Goal: Task Accomplishment & Management: Complete application form

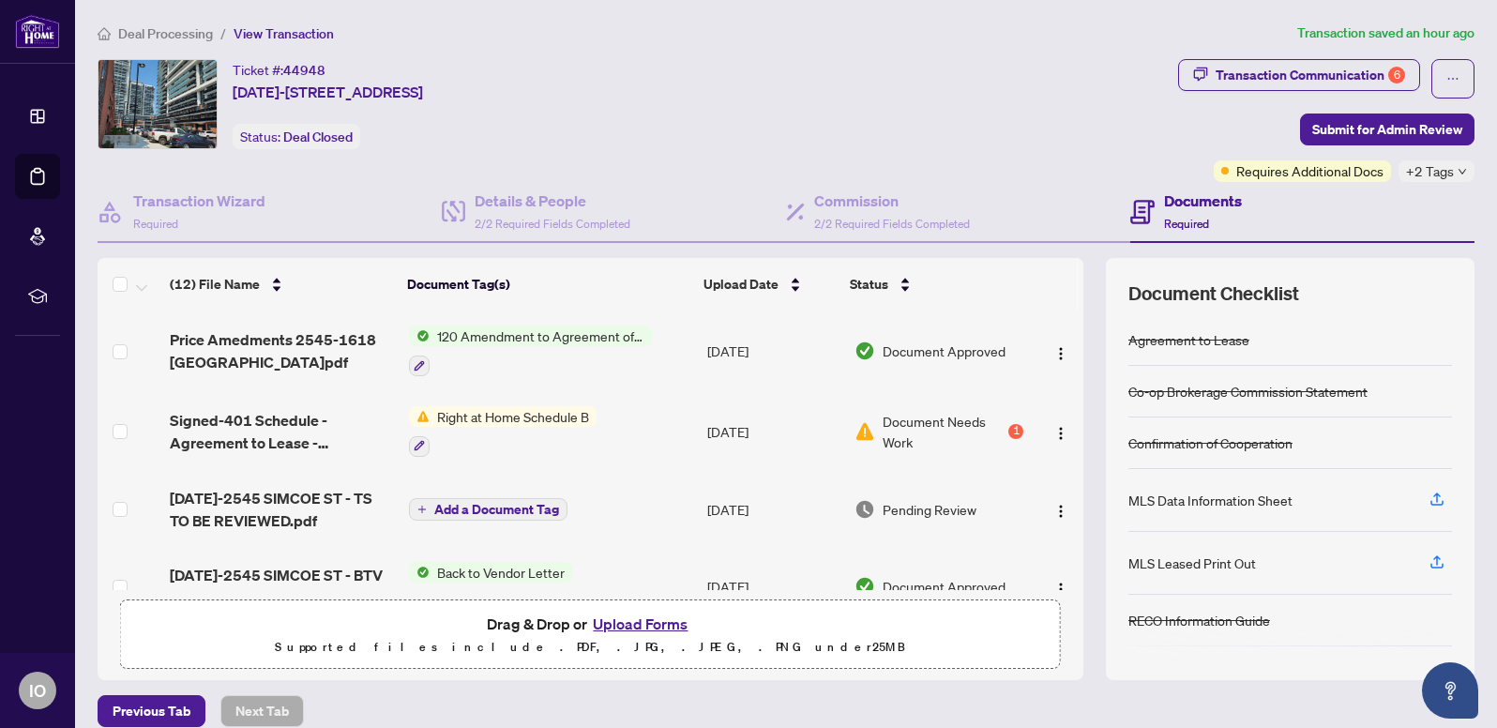
click at [624, 623] on button "Upload Forms" at bounding box center [640, 623] width 106 height 24
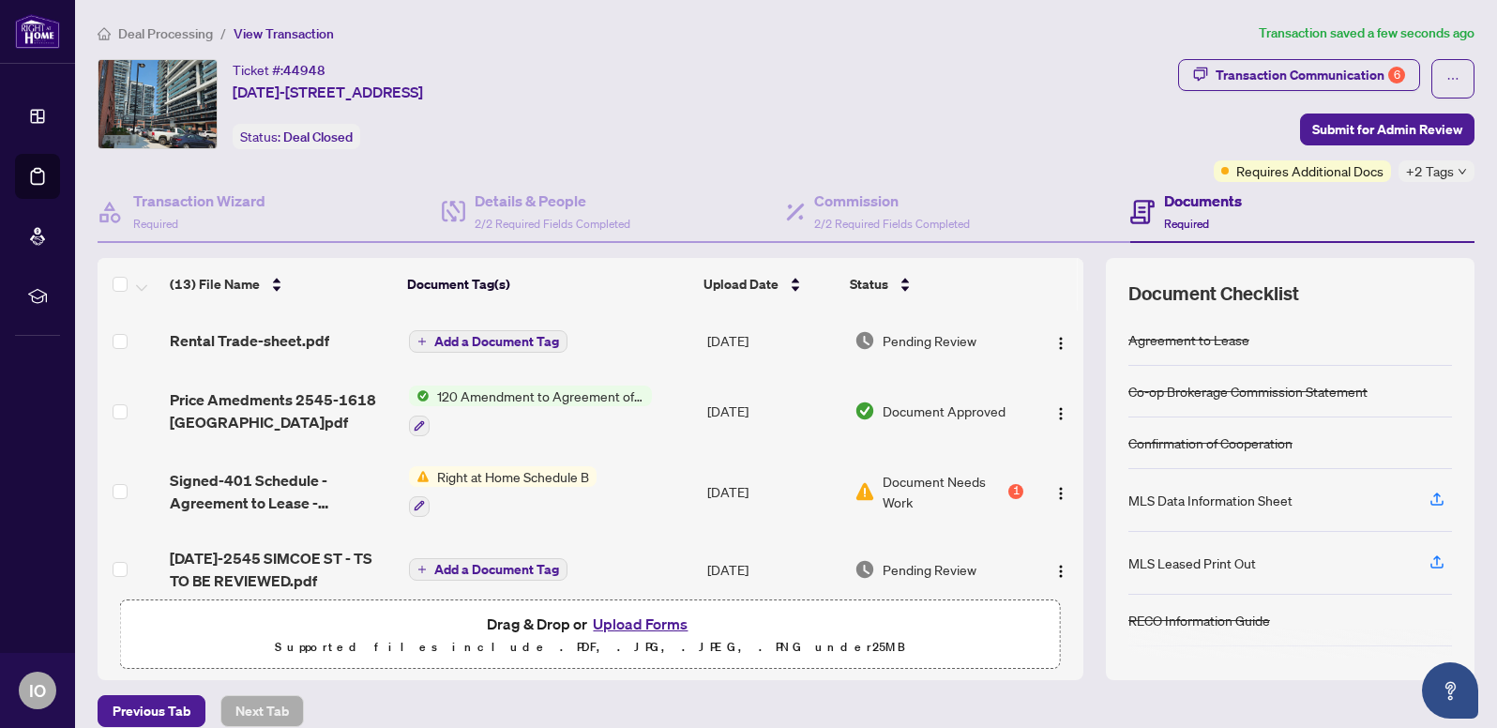
click at [493, 331] on button "Add a Document Tag" at bounding box center [488, 341] width 158 height 23
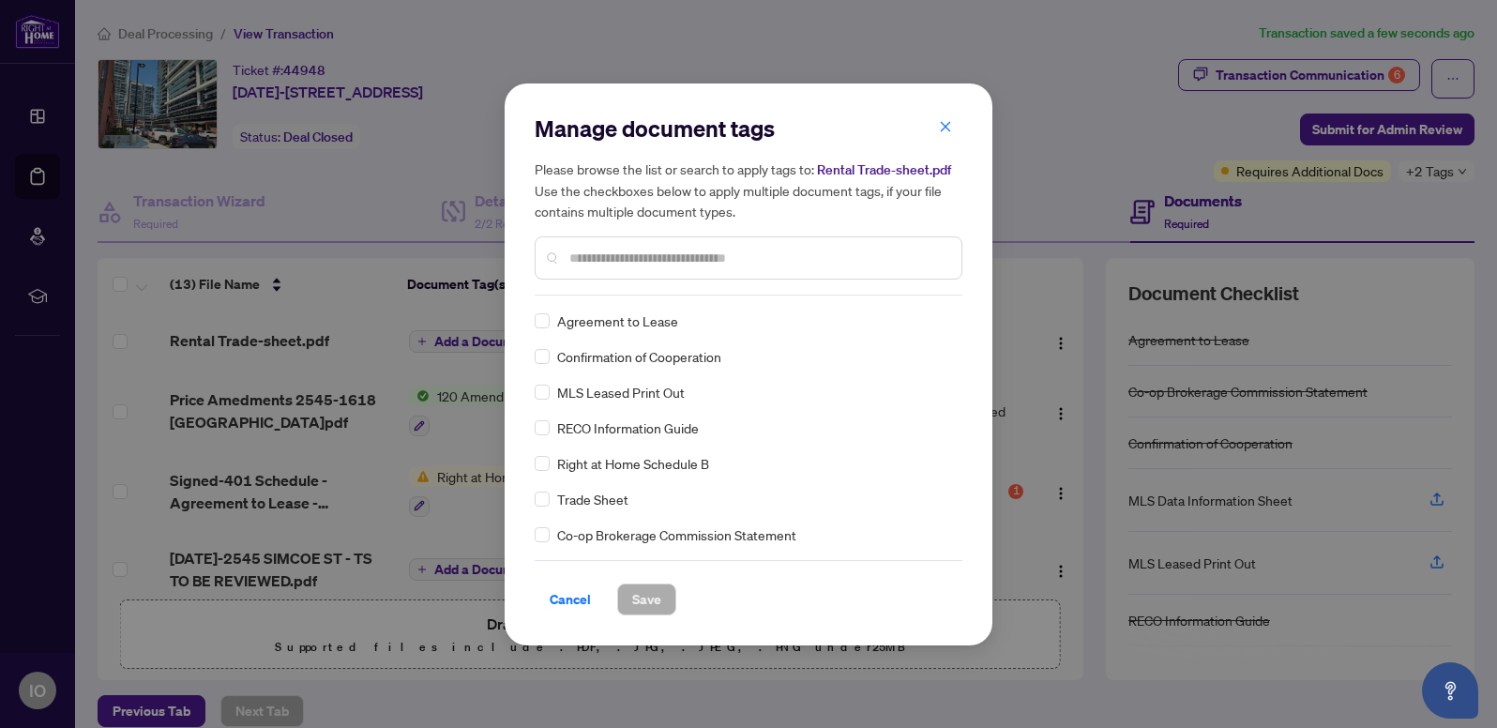
click at [597, 257] on input "text" at bounding box center [757, 258] width 377 height 21
type input "****"
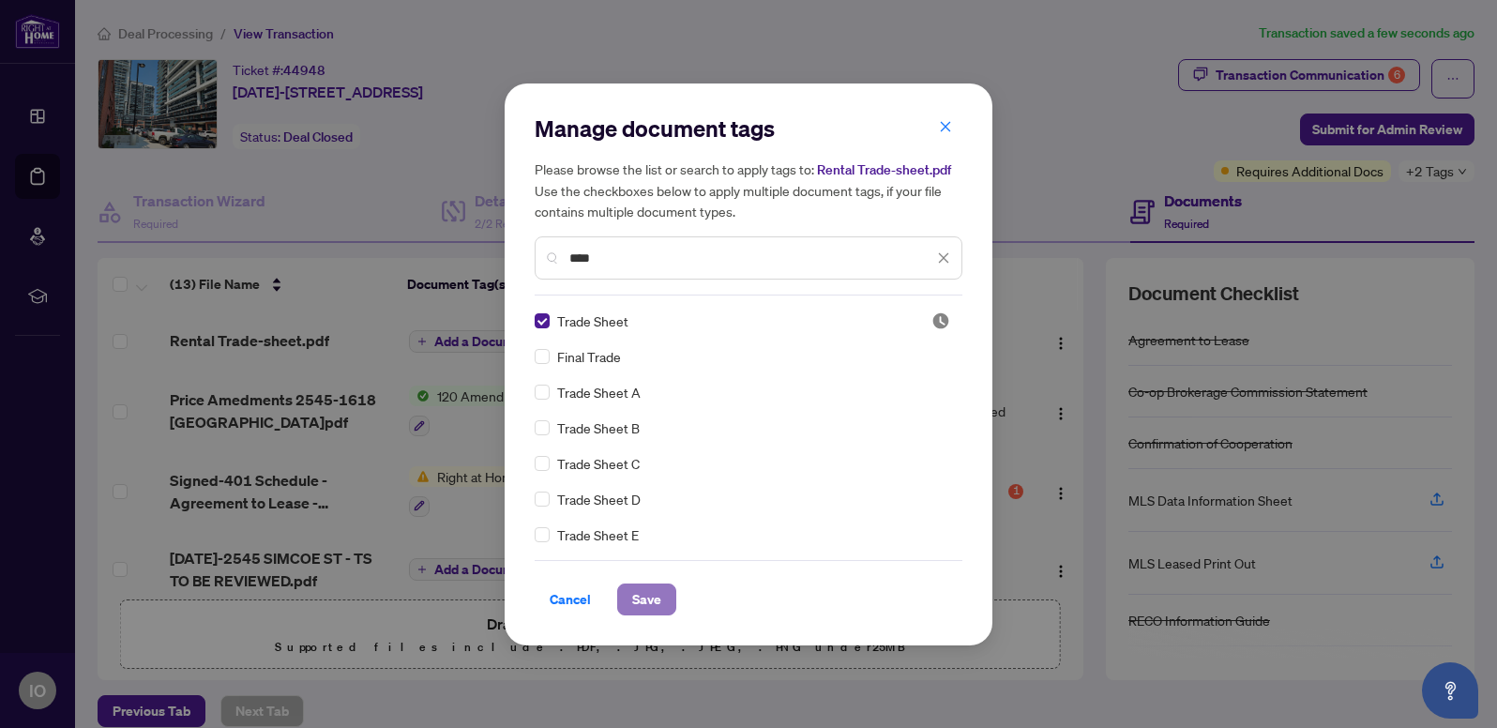
click at [655, 598] on span "Save" at bounding box center [646, 599] width 29 height 30
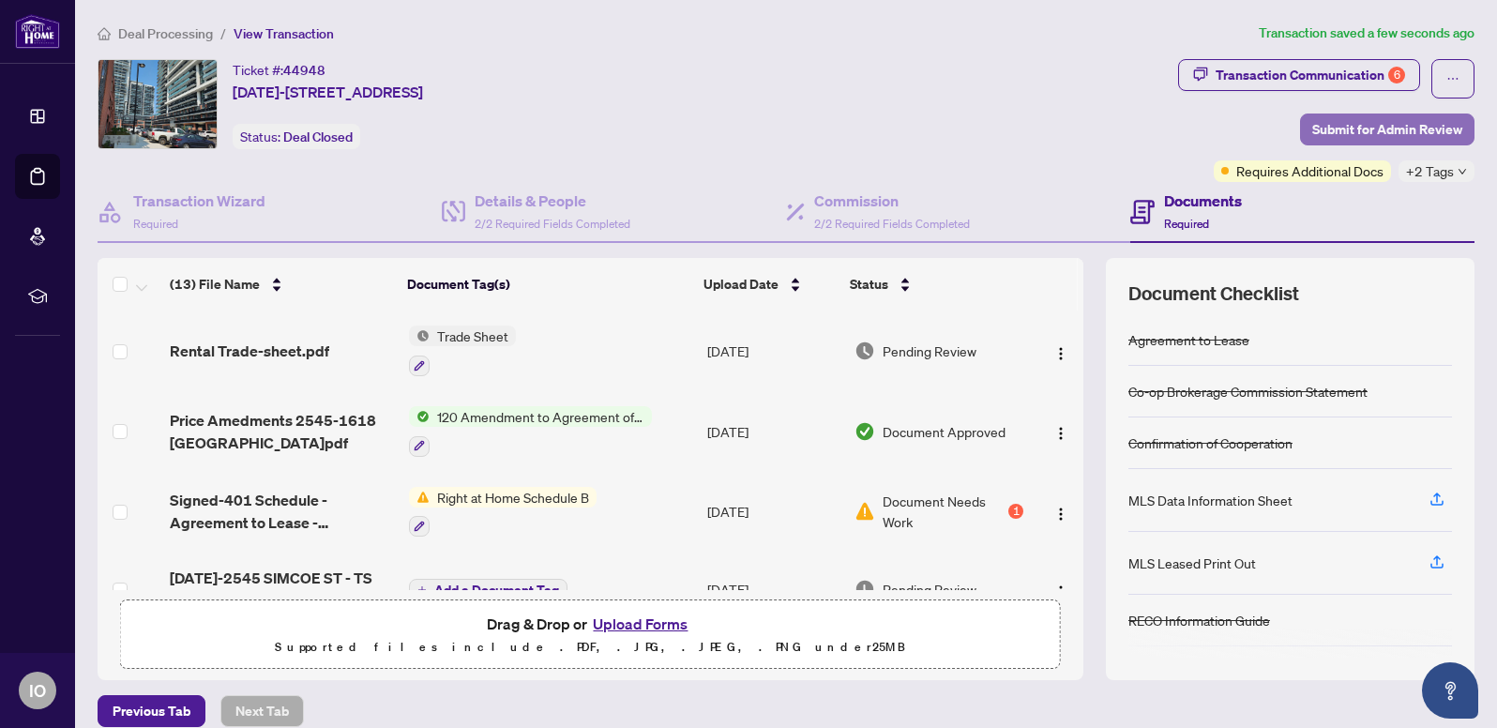
click at [1366, 129] on span "Submit for Admin Review" at bounding box center [1387, 129] width 150 height 30
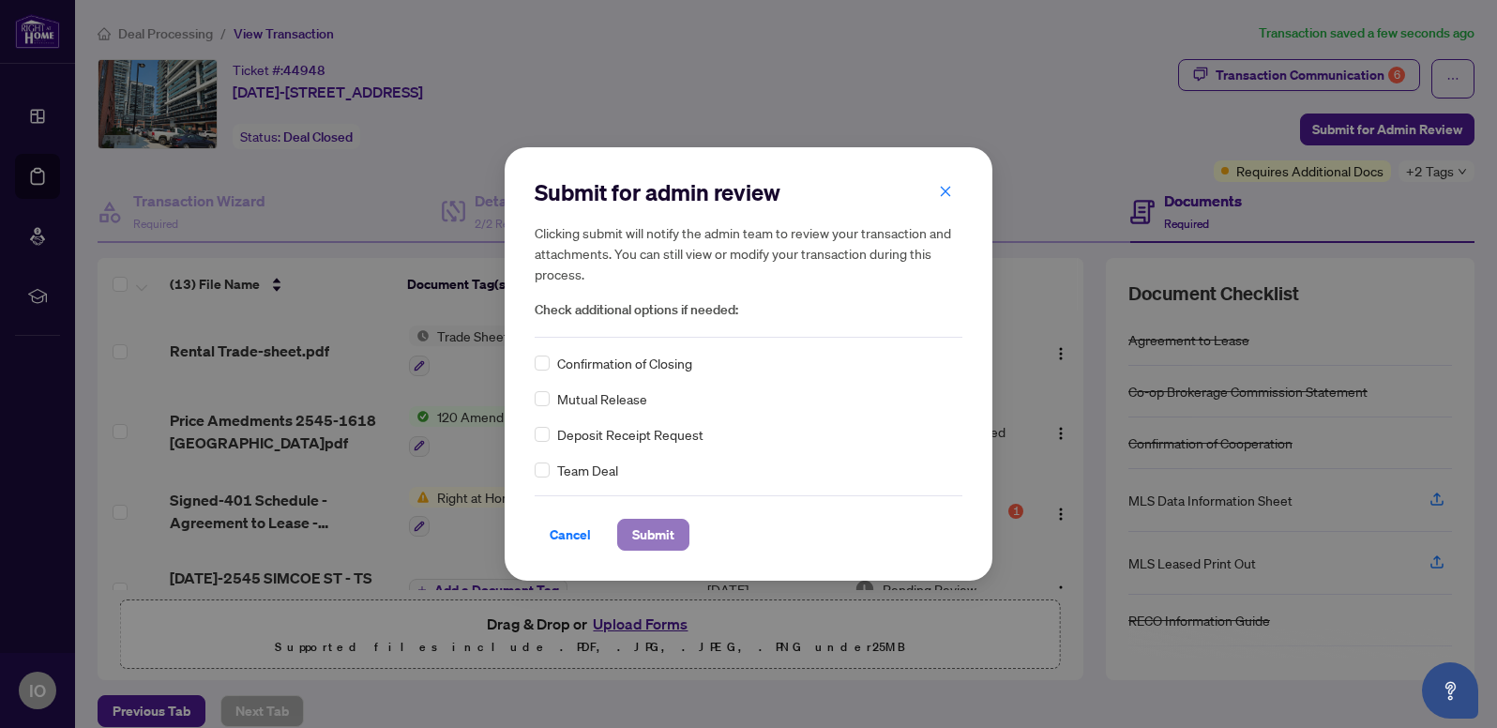
click at [654, 525] on span "Submit" at bounding box center [653, 535] width 42 height 30
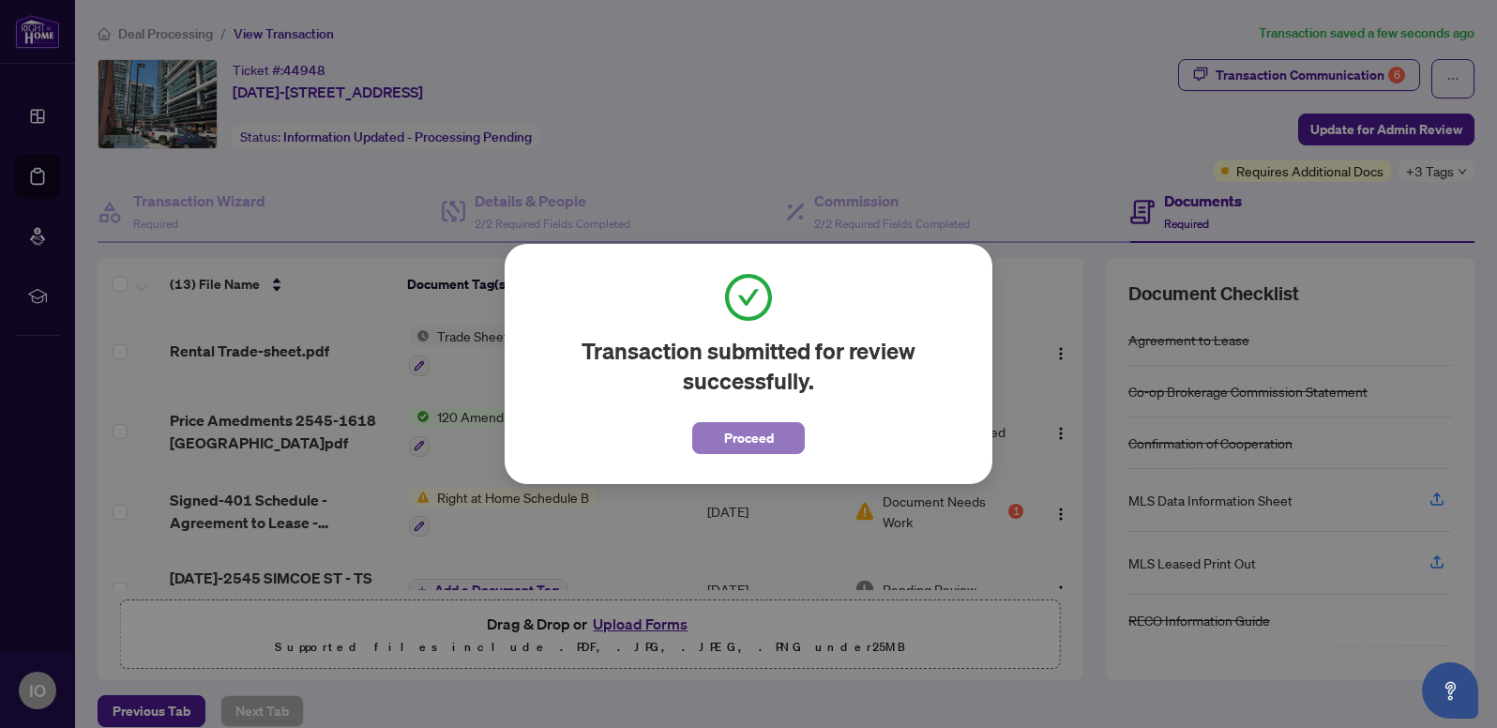
click at [761, 435] on span "Proceed" at bounding box center [749, 438] width 50 height 30
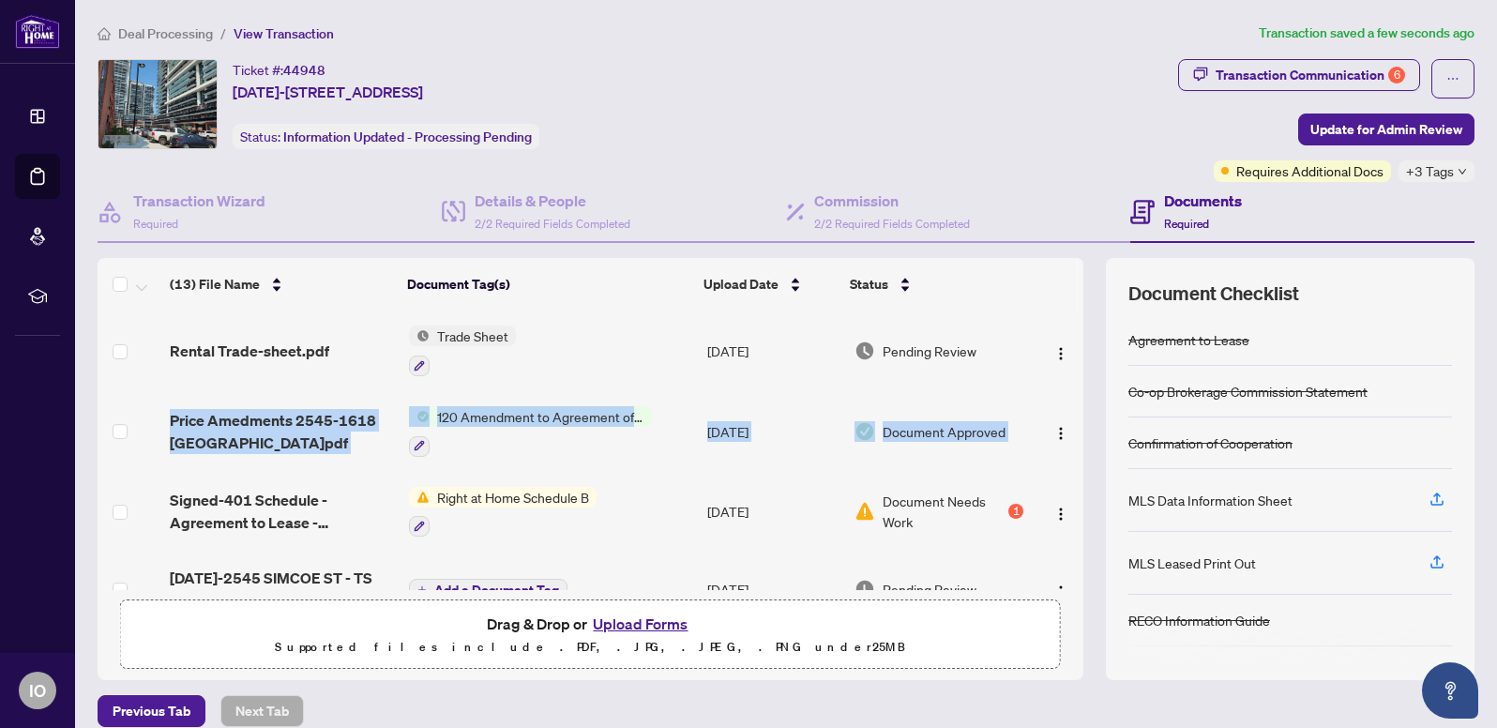
drag, startPoint x: 1062, startPoint y: 372, endPoint x: 1057, endPoint y: 468, distance: 95.8
click at [1055, 410] on td at bounding box center [1057, 431] width 53 height 81
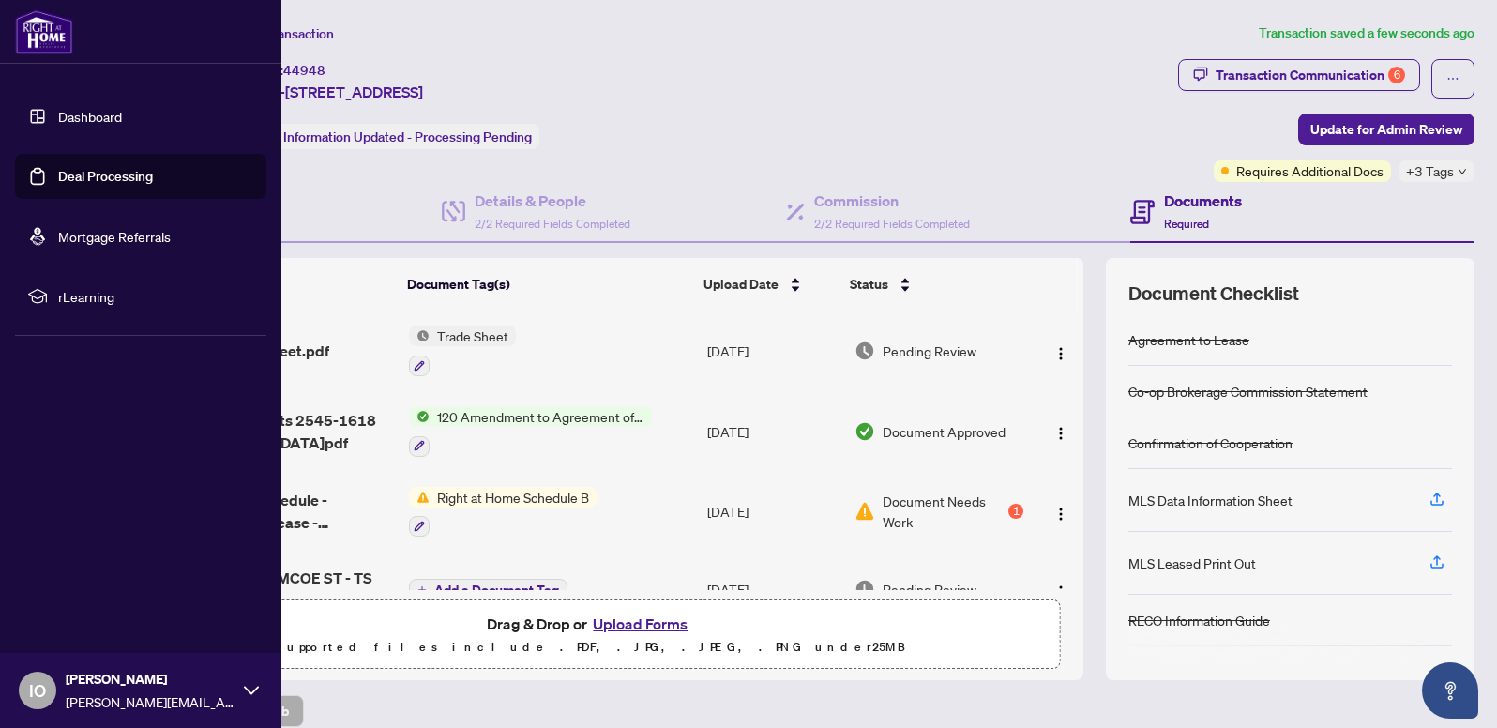
click at [126, 180] on link "Deal Processing" at bounding box center [105, 176] width 95 height 17
